Goal: Use online tool/utility: Utilize a website feature to perform a specific function

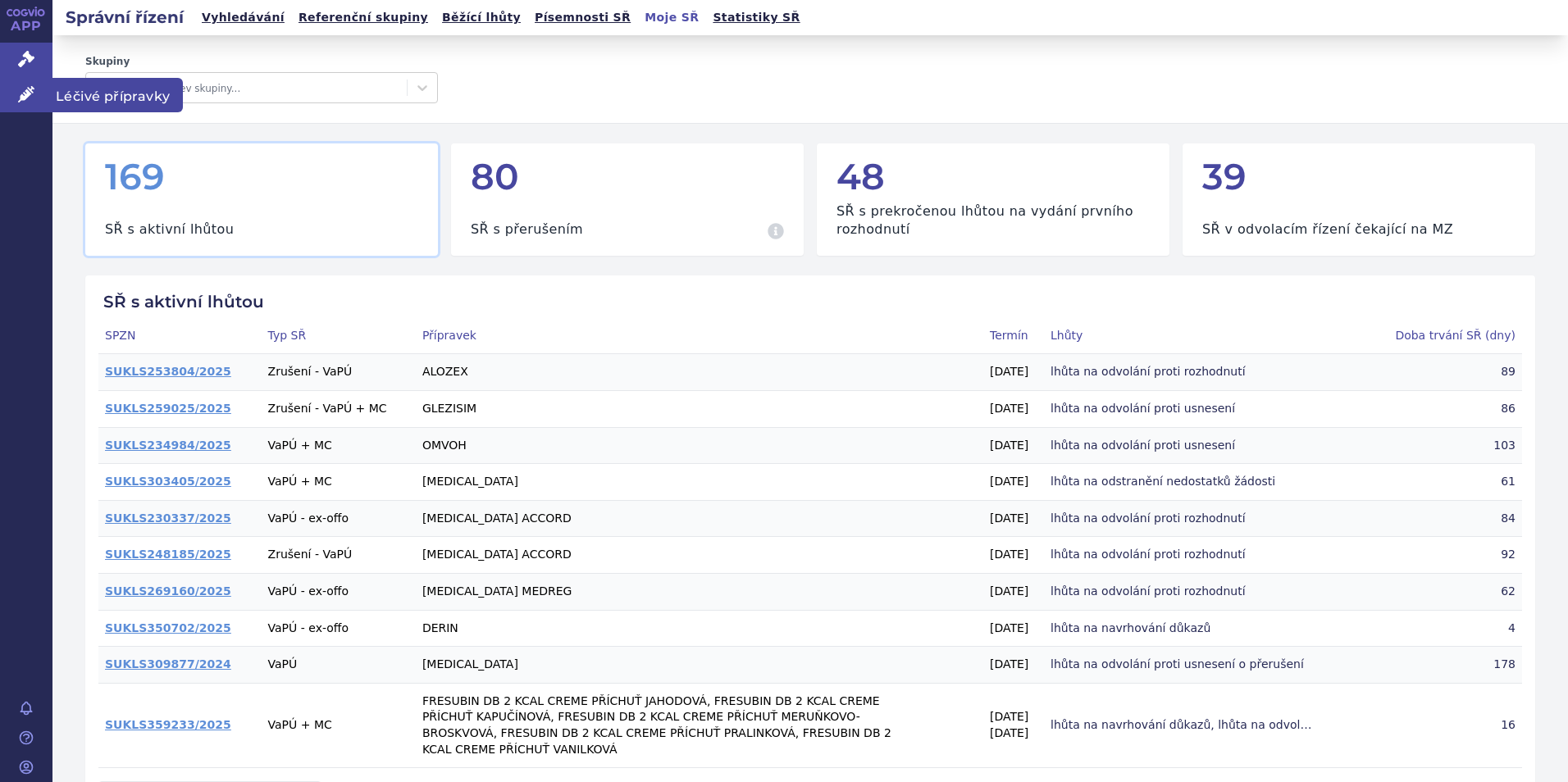
click at [106, 99] on span "Léčivé přípravky" at bounding box center [117, 94] width 131 height 34
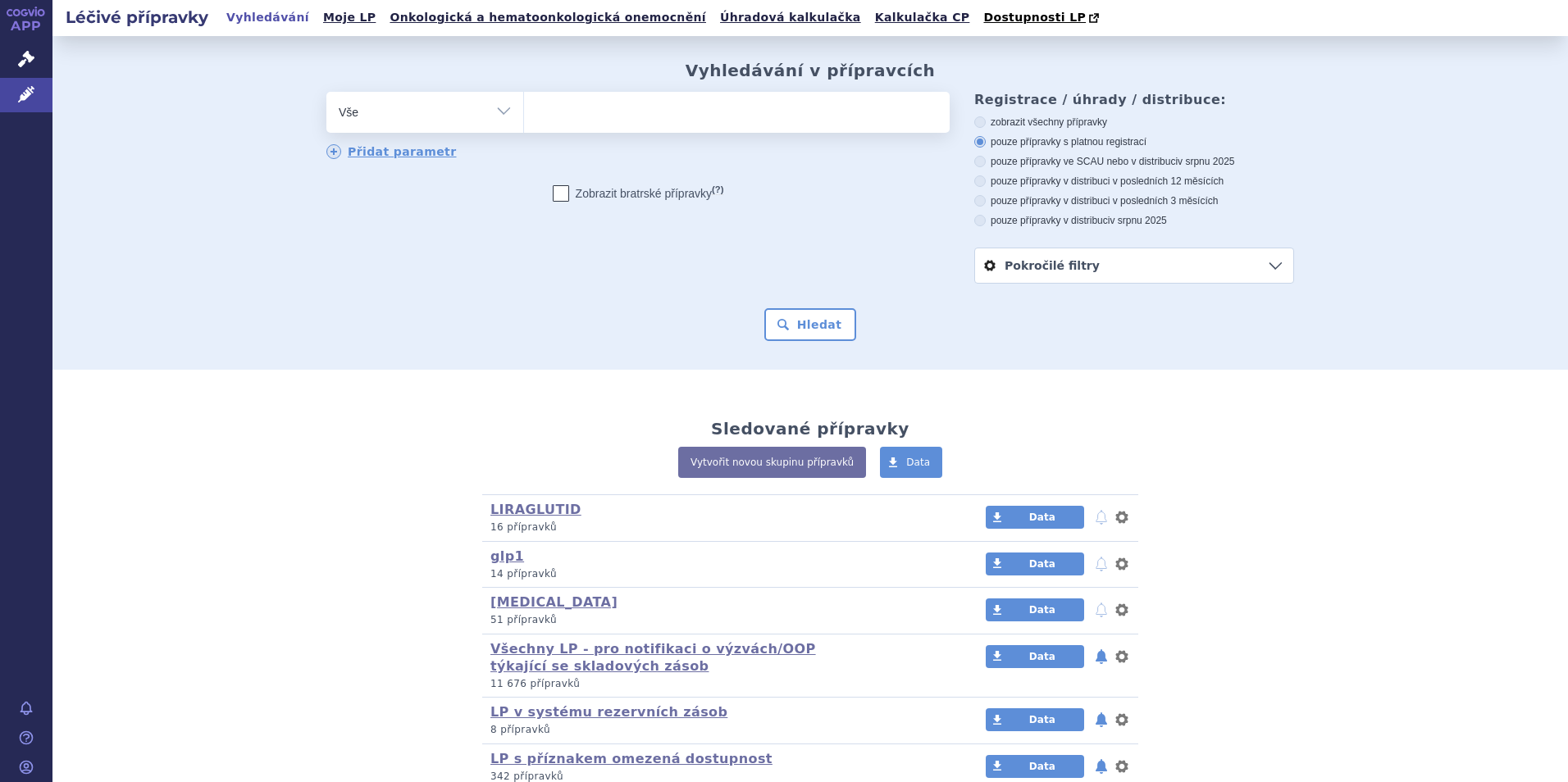
click at [870, 22] on link "Kalkulačka CP" at bounding box center [923, 18] width 105 height 23
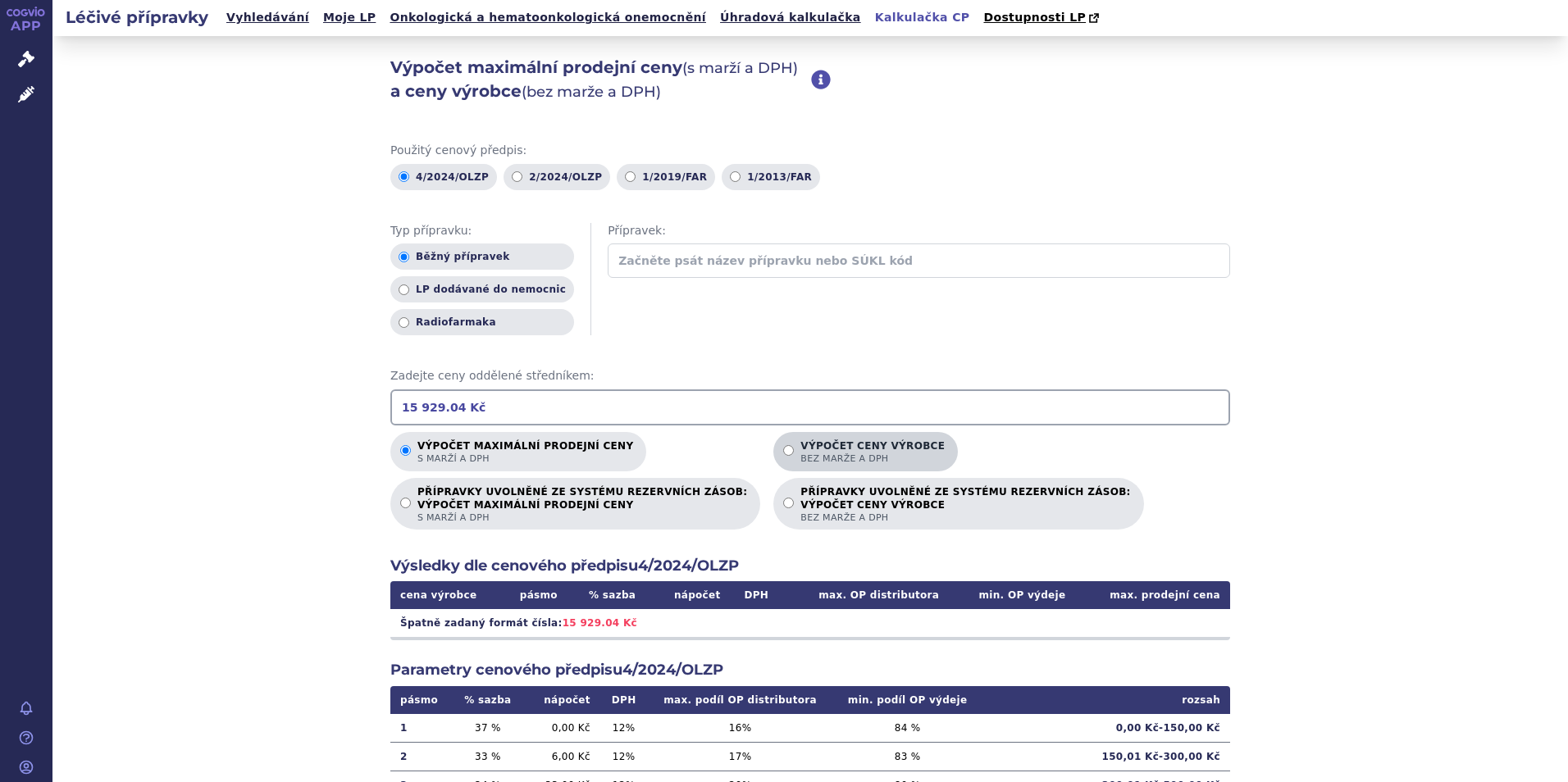
type input "15 929.04 Kč"
click at [801, 453] on p "Výpočet ceny výrobce bez marže a DPH" at bounding box center [872, 452] width 144 height 25
click at [783, 453] on input "Výpočet ceny výrobce bez marže a DPH" at bounding box center [788, 450] width 11 height 11
radio input "true"
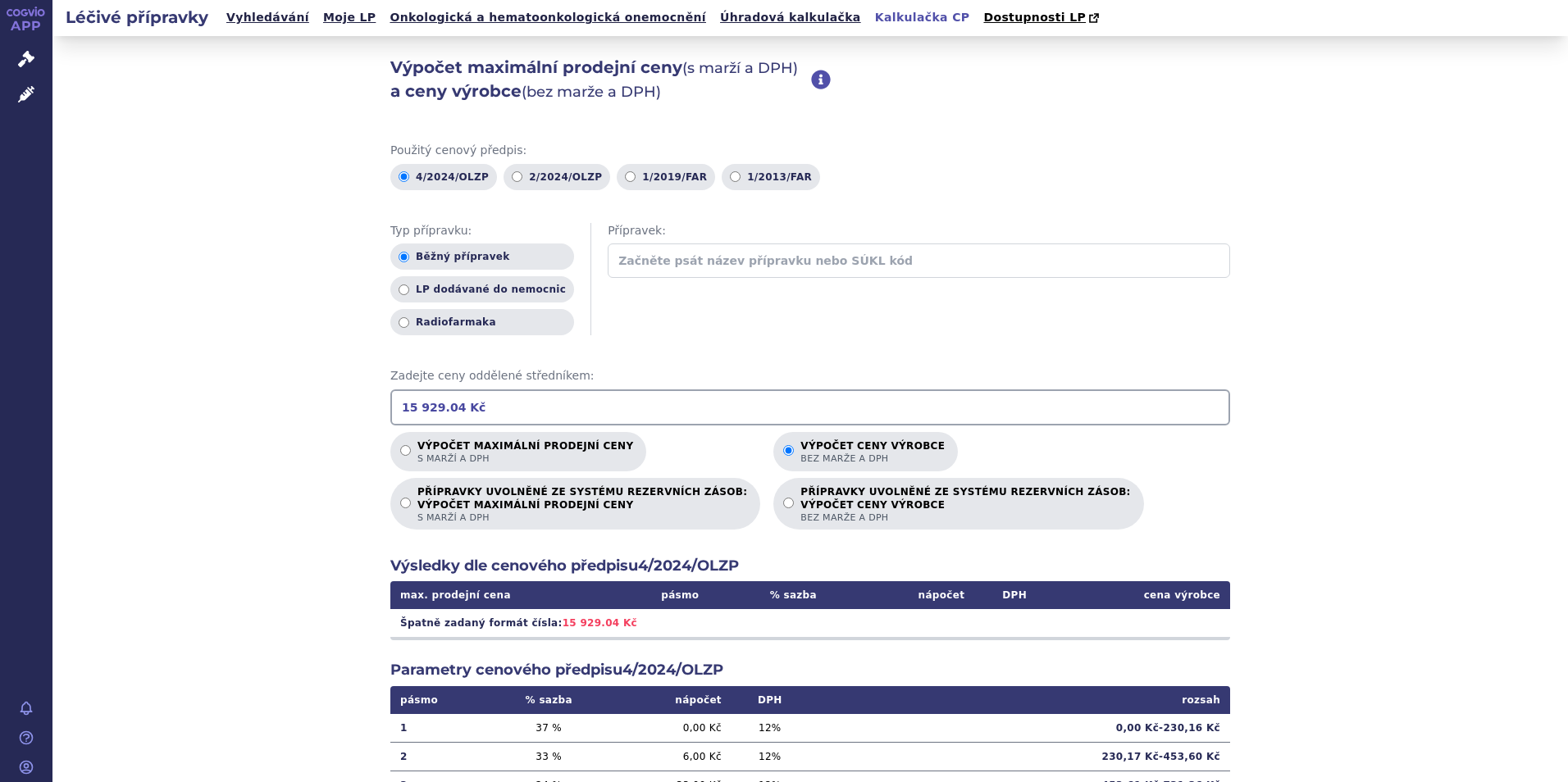
click at [439, 407] on input "15 929.04 Kč" at bounding box center [810, 407] width 840 height 36
type input "1"
type input "+"
type input "15929"
click at [1399, 581] on div "Výpočet maximální prodejní ceny (s marží a DPH) a ceny výrobce (bez marže a DPH…" at bounding box center [810, 515] width 1516 height 957
